Goal: Manage account settings

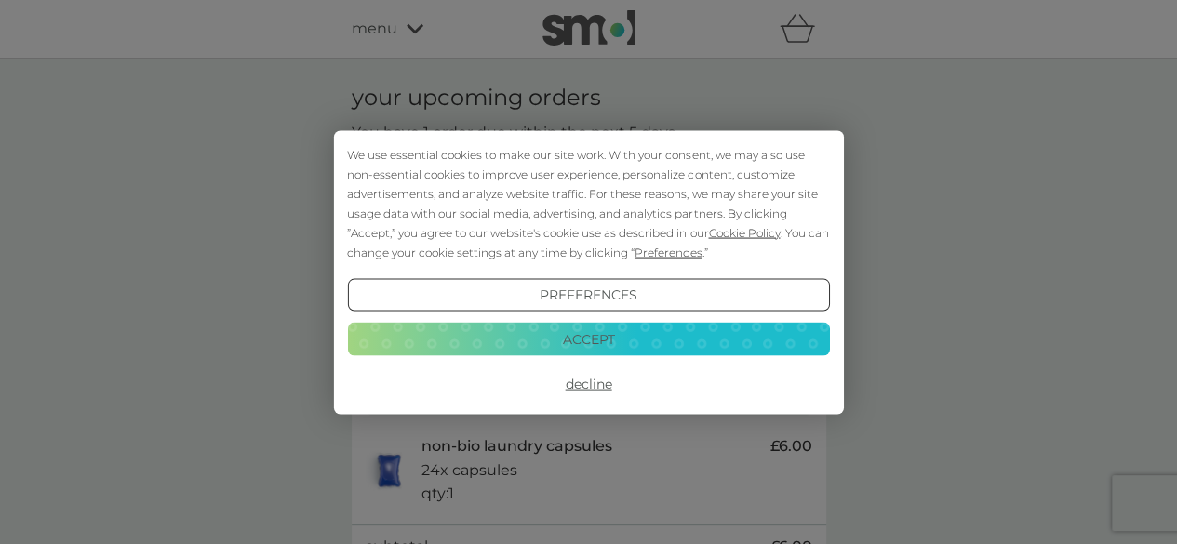
click at [595, 334] on button "Accept" at bounding box center [588, 339] width 482 height 33
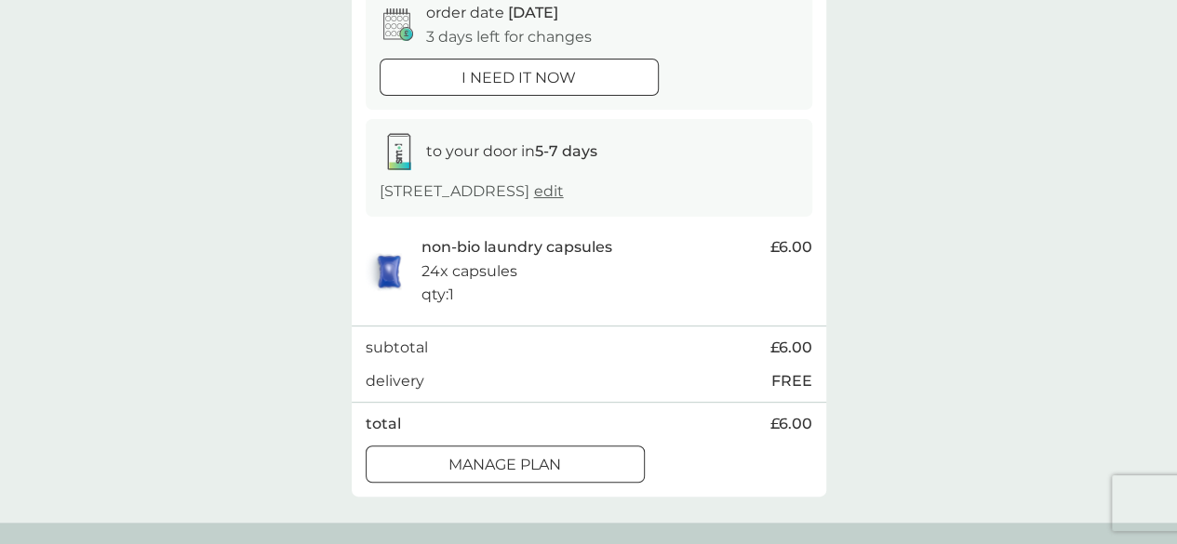
scroll to position [210, 0]
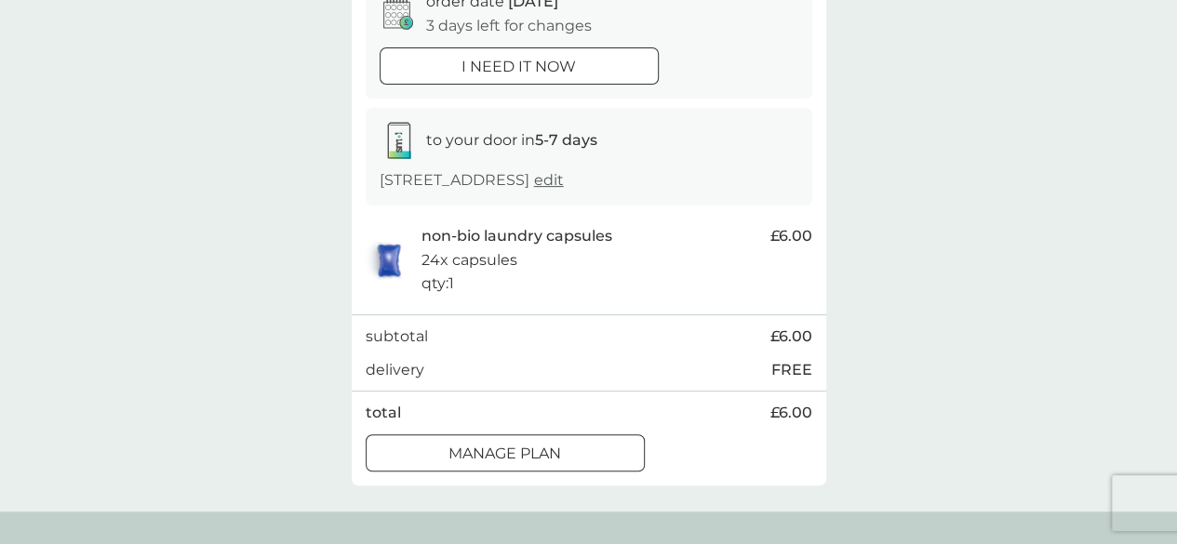
click at [510, 452] on div at bounding box center [505, 454] width 67 height 20
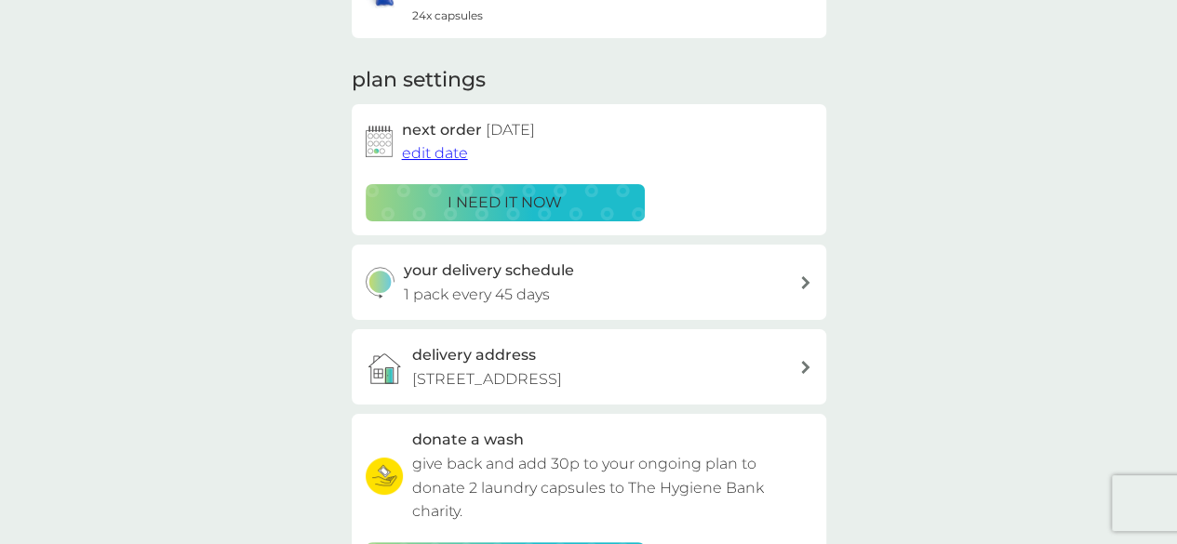
scroll to position [285, 0]
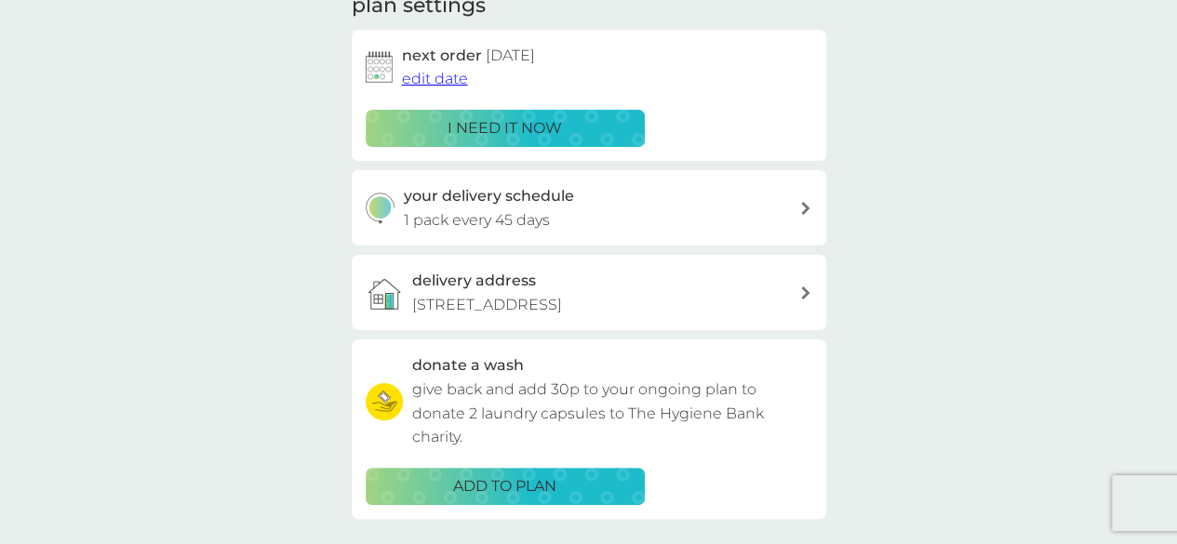
click at [805, 204] on icon at bounding box center [805, 208] width 8 height 13
select select "42"
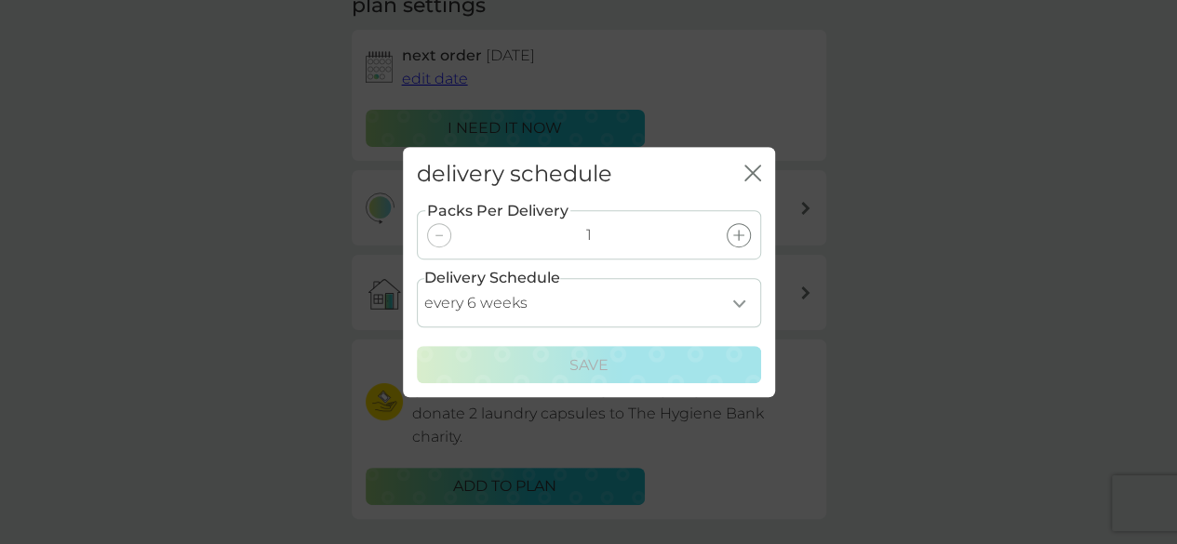
click at [755, 168] on icon "close" at bounding box center [755, 173] width 7 height 15
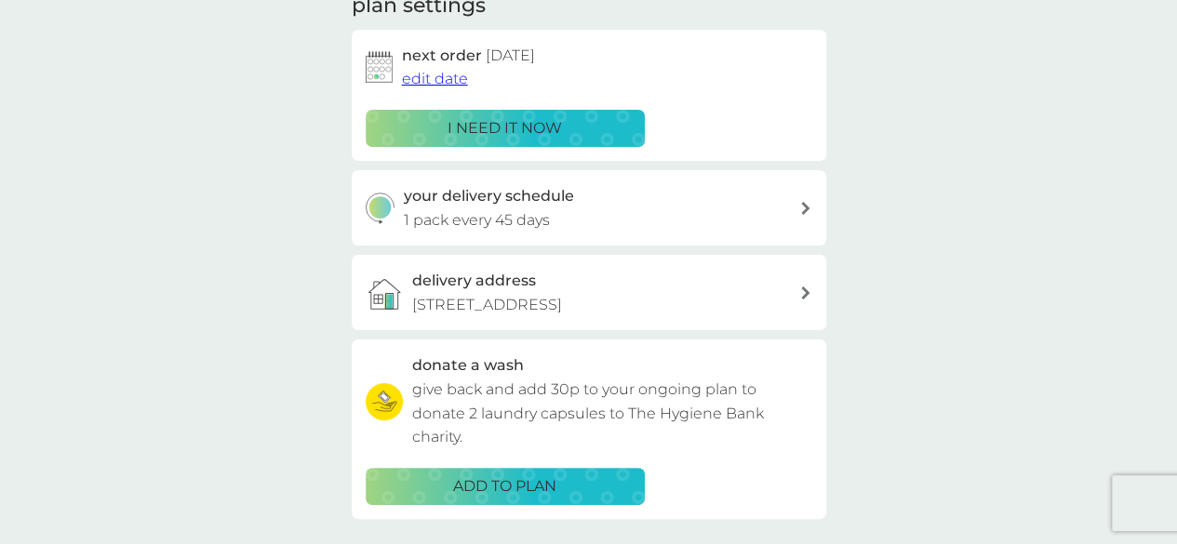
click at [445, 81] on span "edit date" at bounding box center [435, 79] width 66 height 18
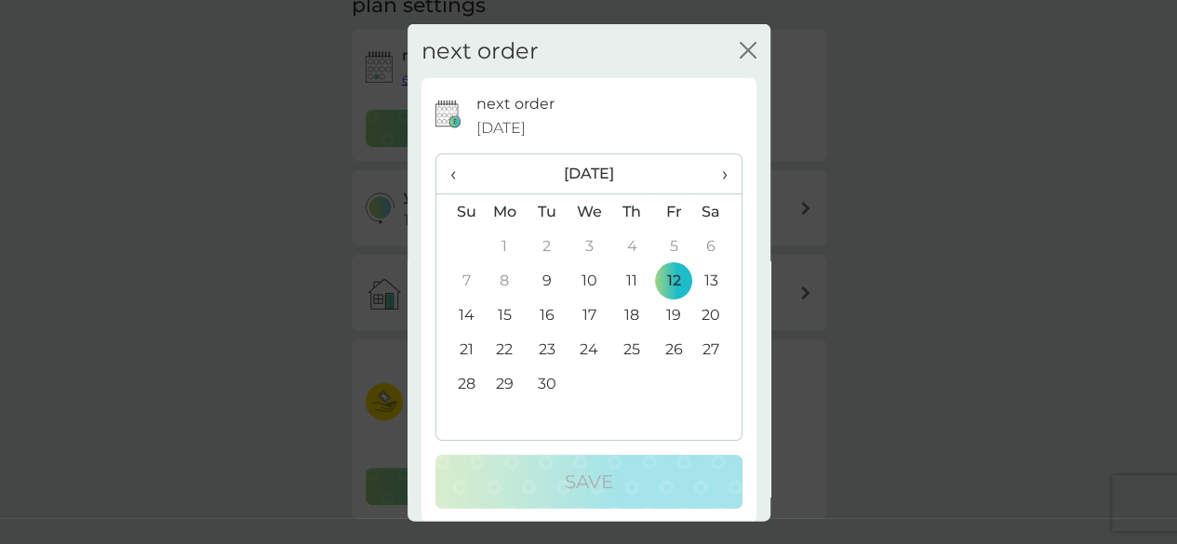
click at [710, 176] on span "›" at bounding box center [717, 173] width 19 height 39
click at [709, 170] on span "›" at bounding box center [717, 173] width 19 height 39
click at [662, 276] on td "7" at bounding box center [674, 280] width 42 height 34
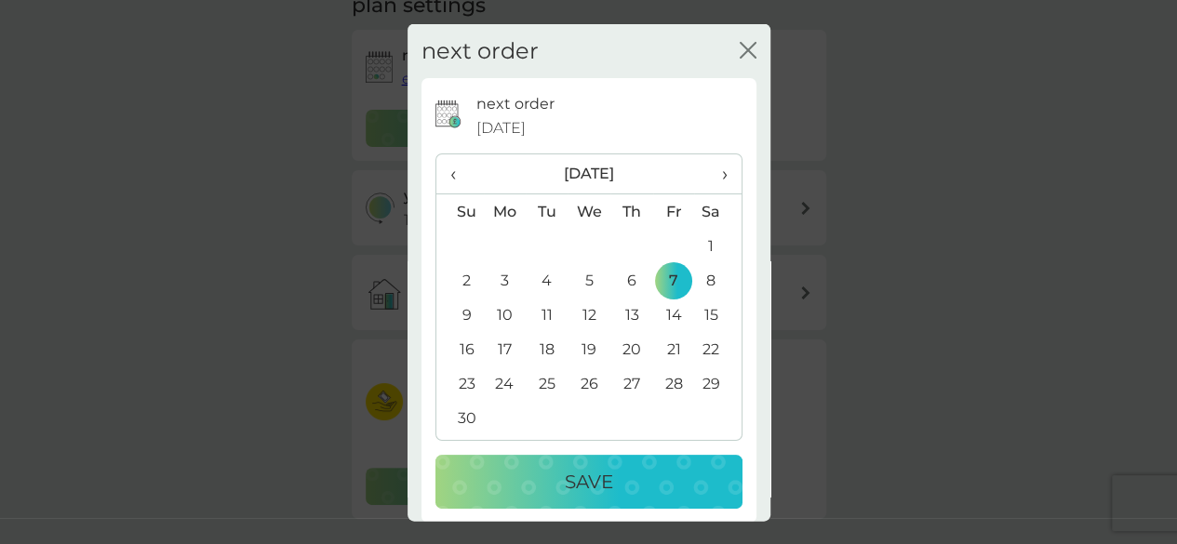
click at [585, 470] on p "Save" at bounding box center [589, 482] width 48 height 30
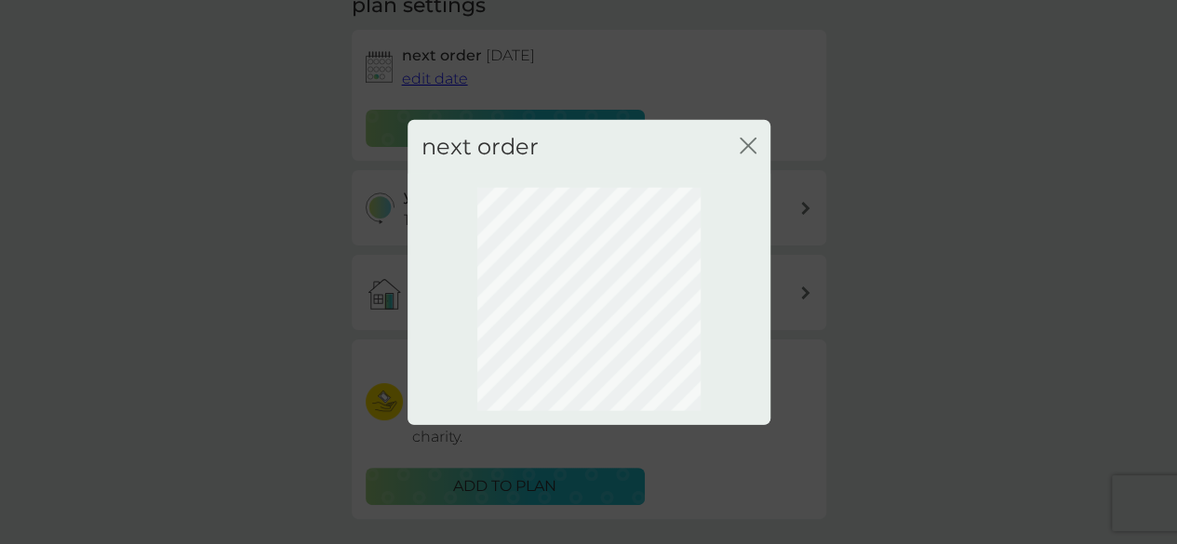
scroll to position [235, 0]
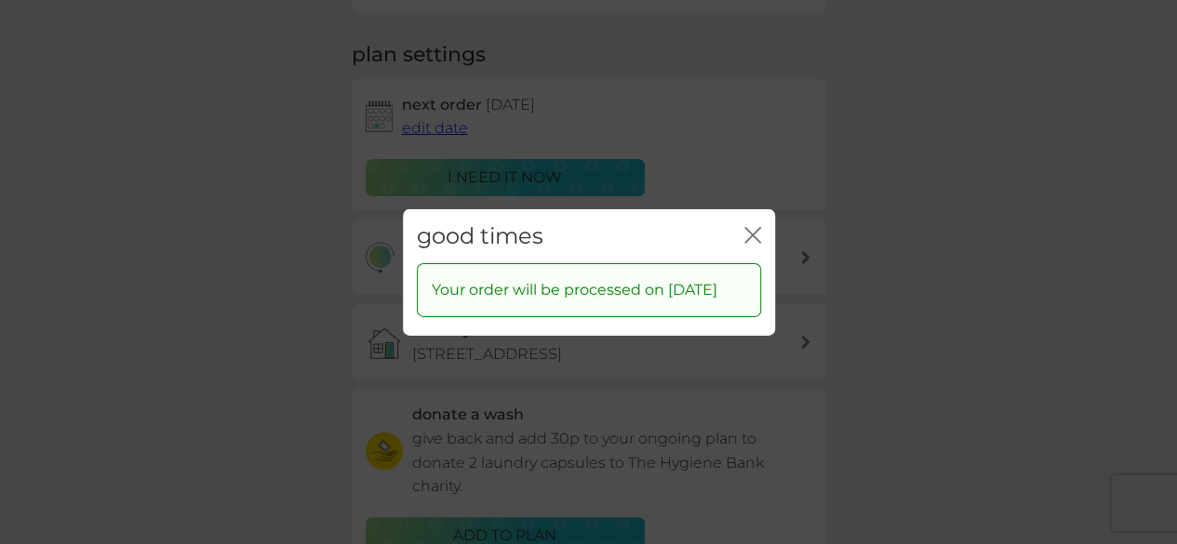
click at [750, 226] on icon "close" at bounding box center [752, 234] width 17 height 17
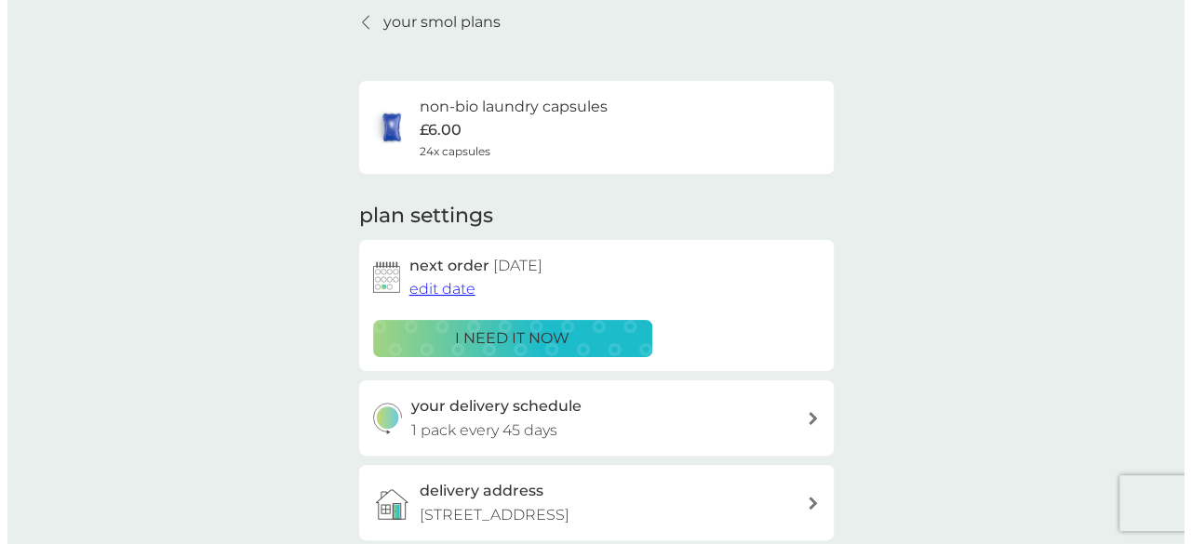
scroll to position [0, 0]
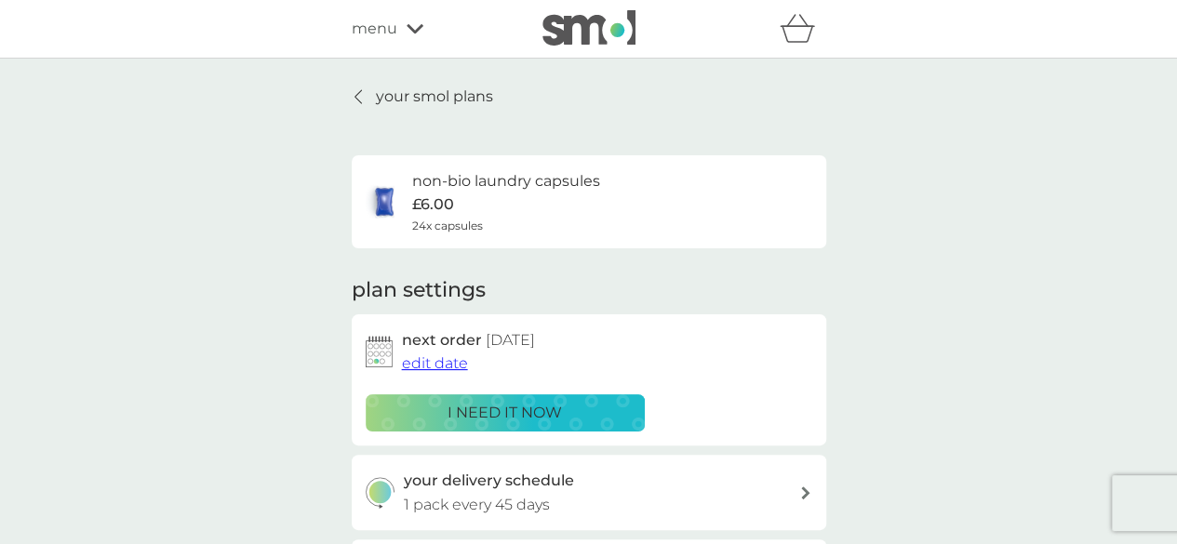
click at [444, 97] on p "your smol plans" at bounding box center [434, 97] width 117 height 24
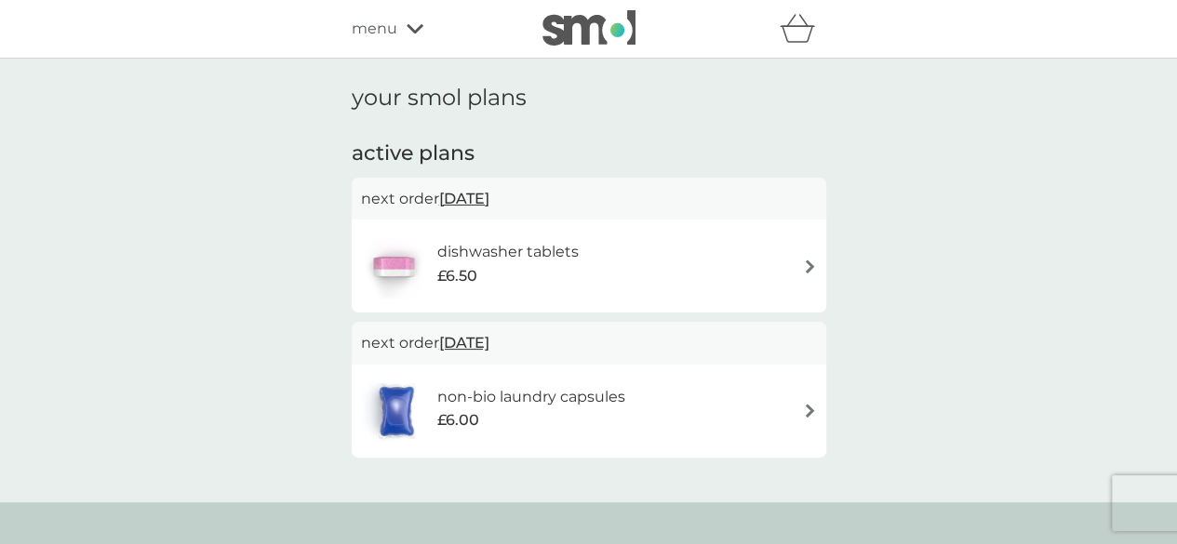
click at [808, 265] on img at bounding box center [810, 266] width 14 height 14
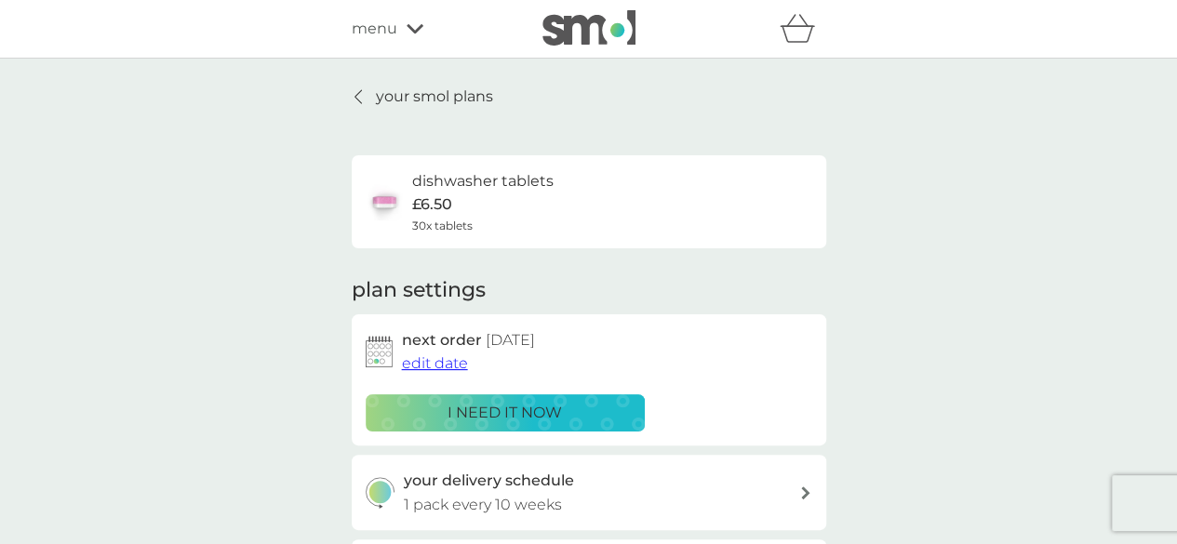
click at [440, 362] on span "edit date" at bounding box center [435, 363] width 66 height 18
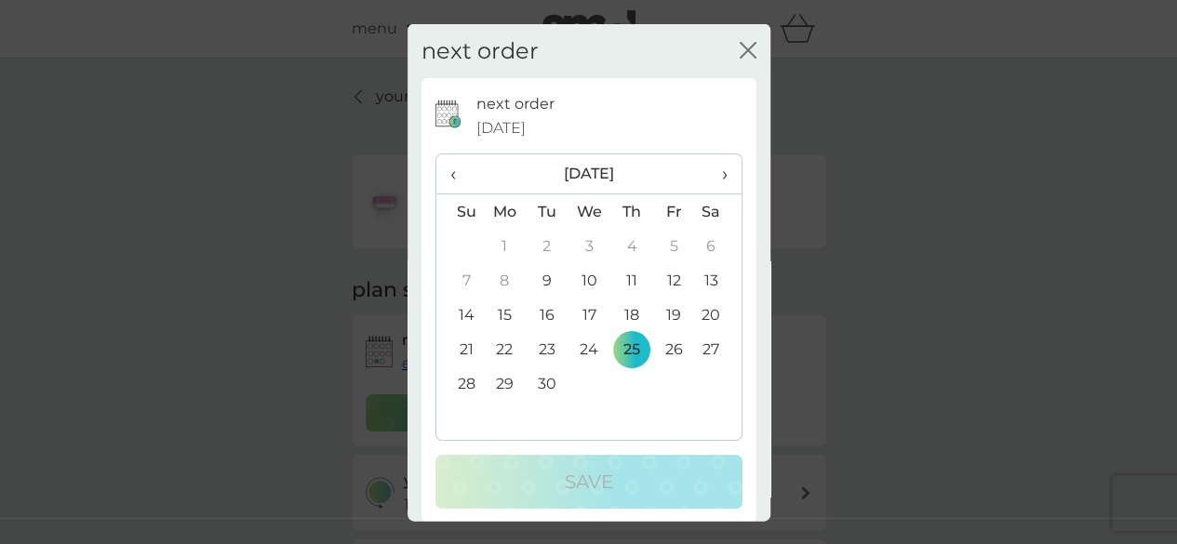
click at [711, 173] on span "›" at bounding box center [717, 173] width 19 height 39
click at [711, 174] on span "›" at bounding box center [717, 173] width 19 height 39
click at [624, 278] on td "6" at bounding box center [631, 280] width 42 height 34
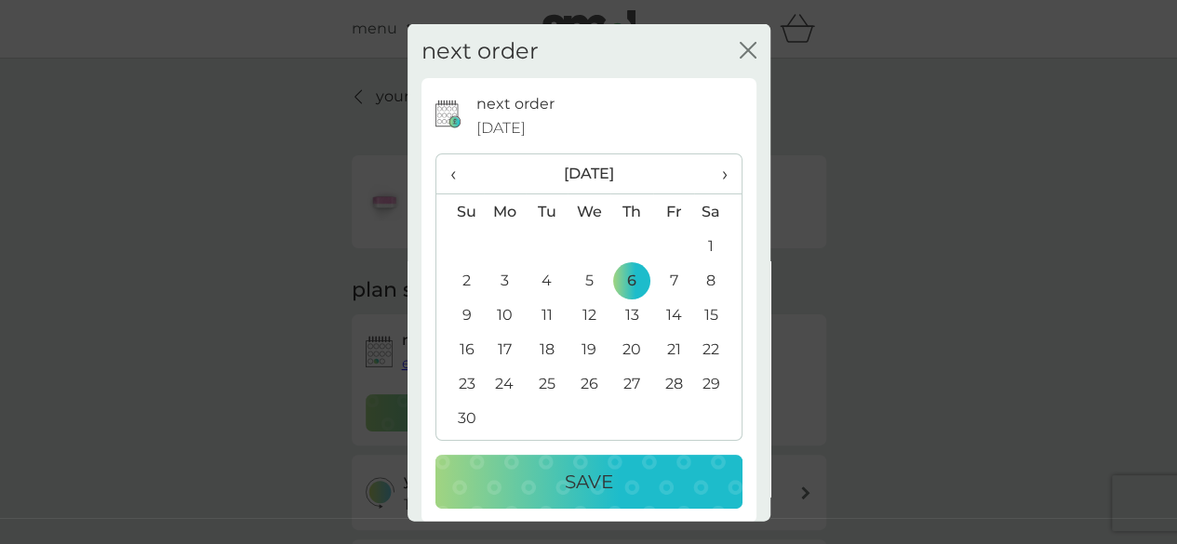
click at [590, 476] on p "Save" at bounding box center [589, 482] width 48 height 30
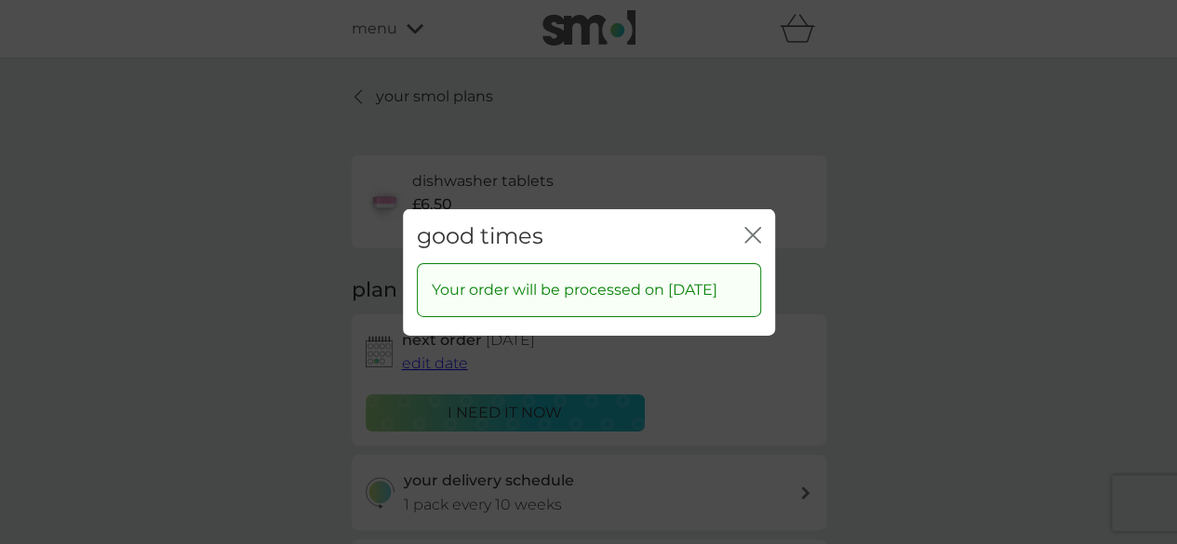
click at [749, 226] on icon "close" at bounding box center [752, 234] width 17 height 17
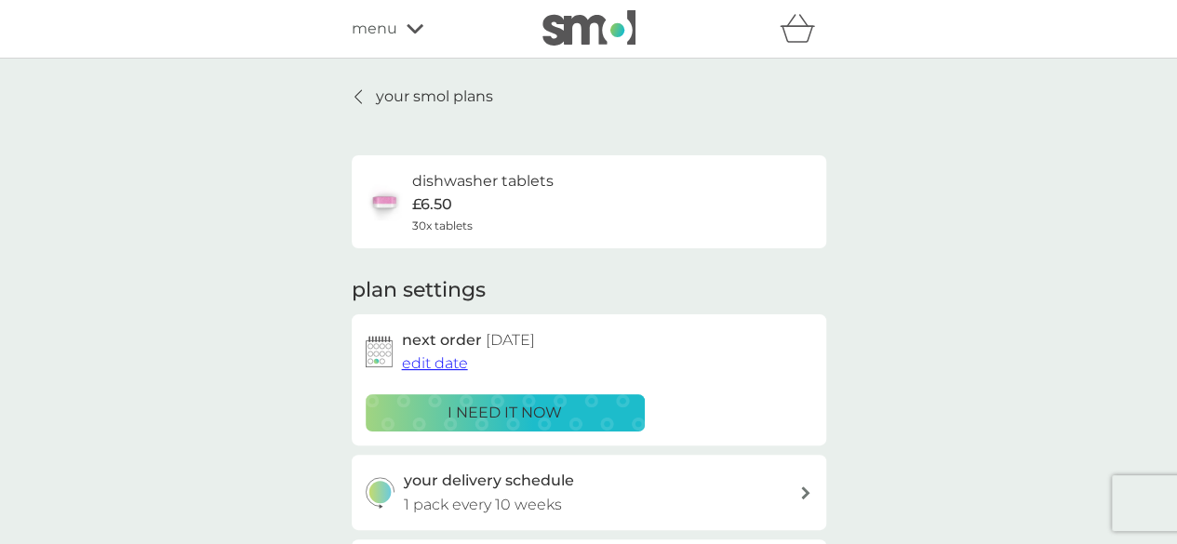
click at [395, 92] on p "your smol plans" at bounding box center [434, 97] width 117 height 24
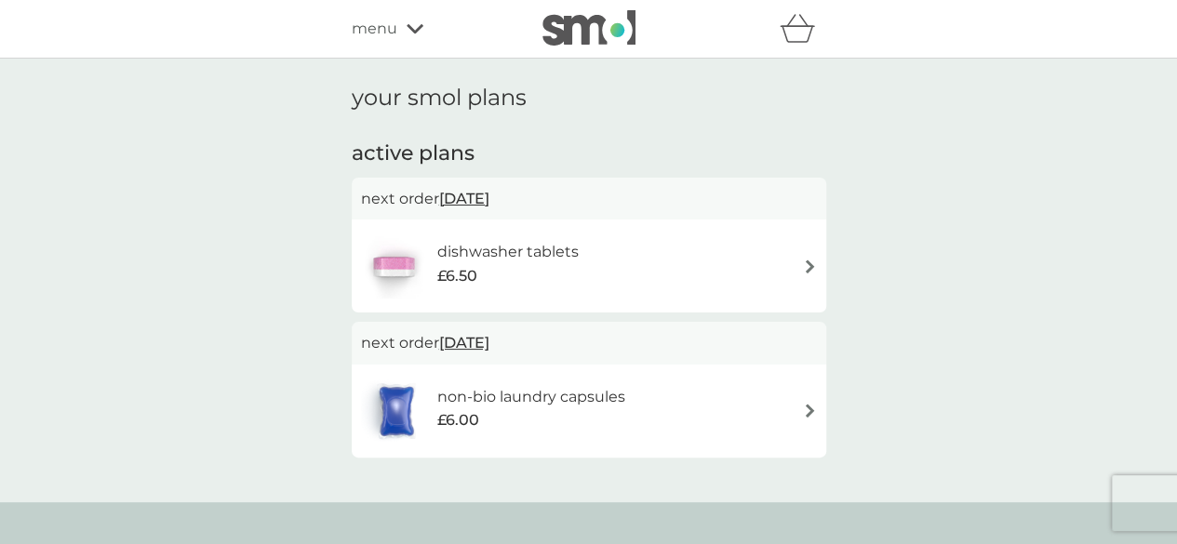
click at [363, 25] on span "menu" at bounding box center [375, 29] width 46 height 24
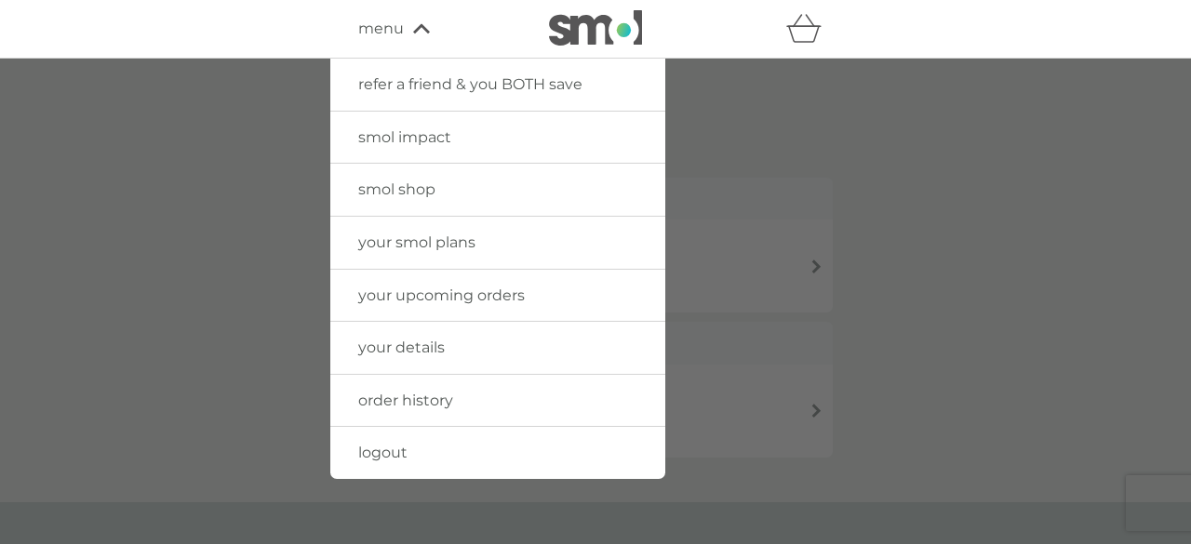
click at [387, 449] on span "logout" at bounding box center [382, 453] width 49 height 18
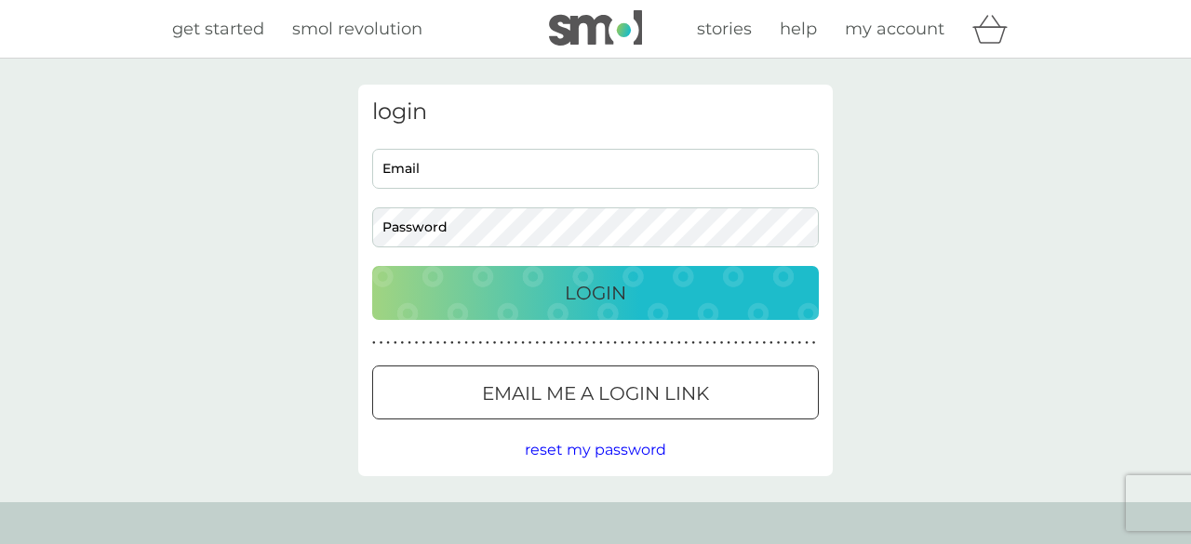
type input "[EMAIL_ADDRESS][DOMAIN_NAME]"
